Goal: Task Accomplishment & Management: Use online tool/utility

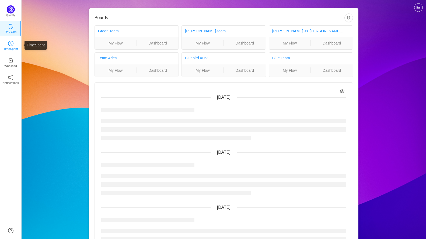
click at [11, 42] on icon "icon: clock-circle" at bounding box center [10, 43] width 5 height 5
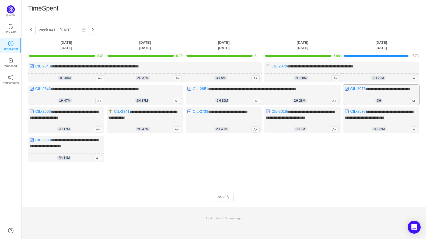
click at [378, 103] on span "3h" at bounding box center [378, 100] width 7 height 4
click at [381, 103] on span "3h" at bounding box center [378, 100] width 7 height 4
click at [46, 113] on link "CIL-2668" at bounding box center [43, 111] width 16 height 4
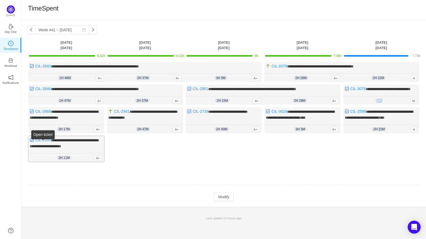
click at [45, 142] on link "CIL-2999" at bounding box center [43, 140] width 16 height 4
click at [125, 113] on link "CIL-2941" at bounding box center [122, 111] width 16 height 4
click at [200, 89] on link "CIL-2951" at bounding box center [201, 88] width 16 height 4
click at [281, 113] on link "CIL-3018" at bounding box center [279, 111] width 16 height 4
click at [381, 95] on div "**********" at bounding box center [381, 95] width 76 height 20
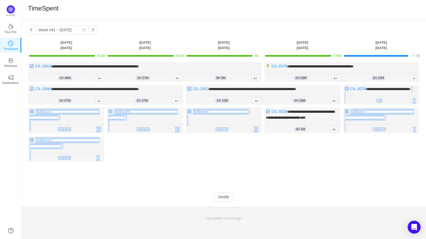
drag, startPoint x: 363, startPoint y: 100, endPoint x: 219, endPoint y: 172, distance: 160.9
click at [219, 172] on div "**********" at bounding box center [224, 117] width 394 height 110
click at [256, 158] on div "Log Time" at bounding box center [224, 153] width 76 height 34
